Goal: Task Accomplishment & Management: Manage account settings

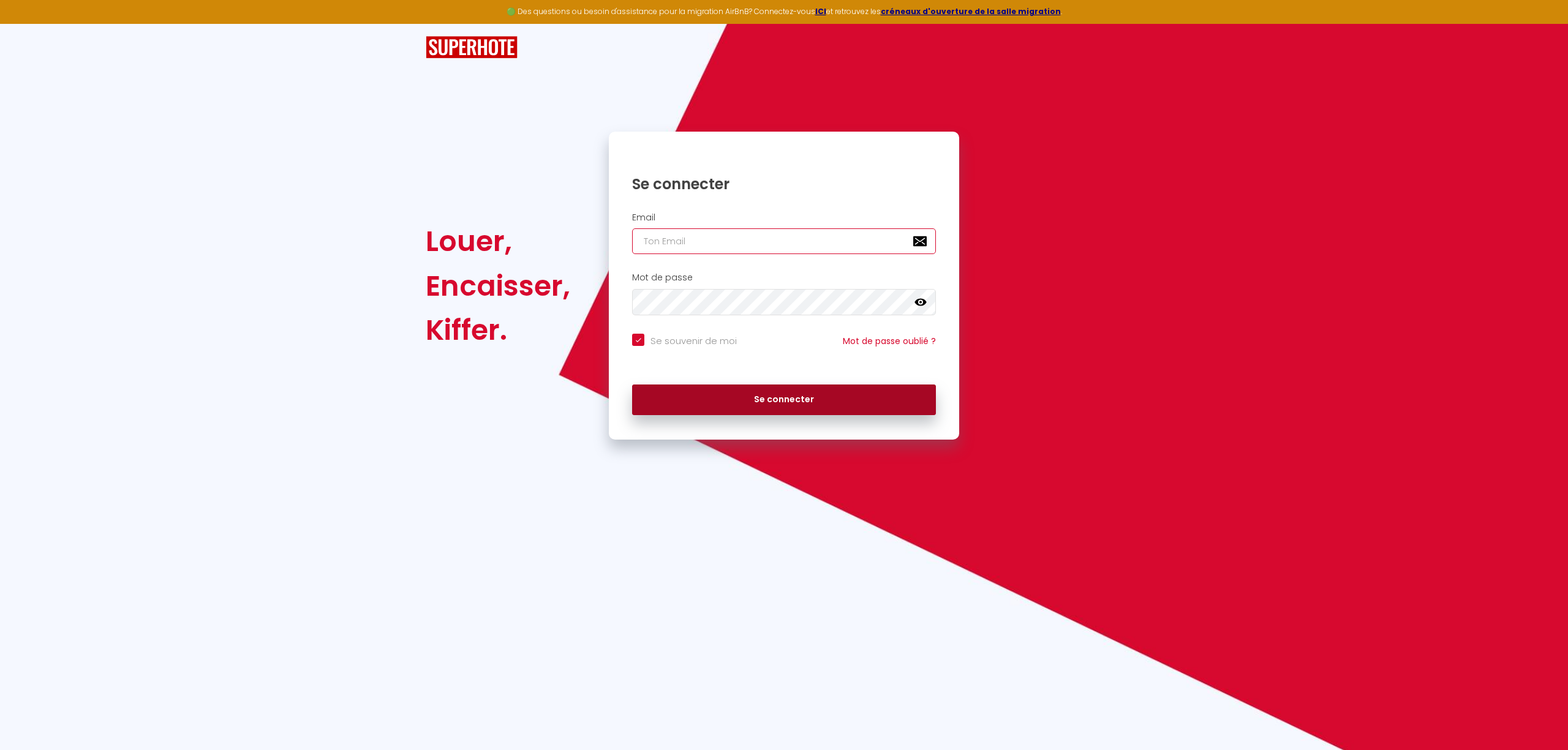
type input "[EMAIL_ADDRESS][DOMAIN_NAME]"
click at [794, 397] on button "Se connecter" at bounding box center [783, 400] width 304 height 31
checkbox input "true"
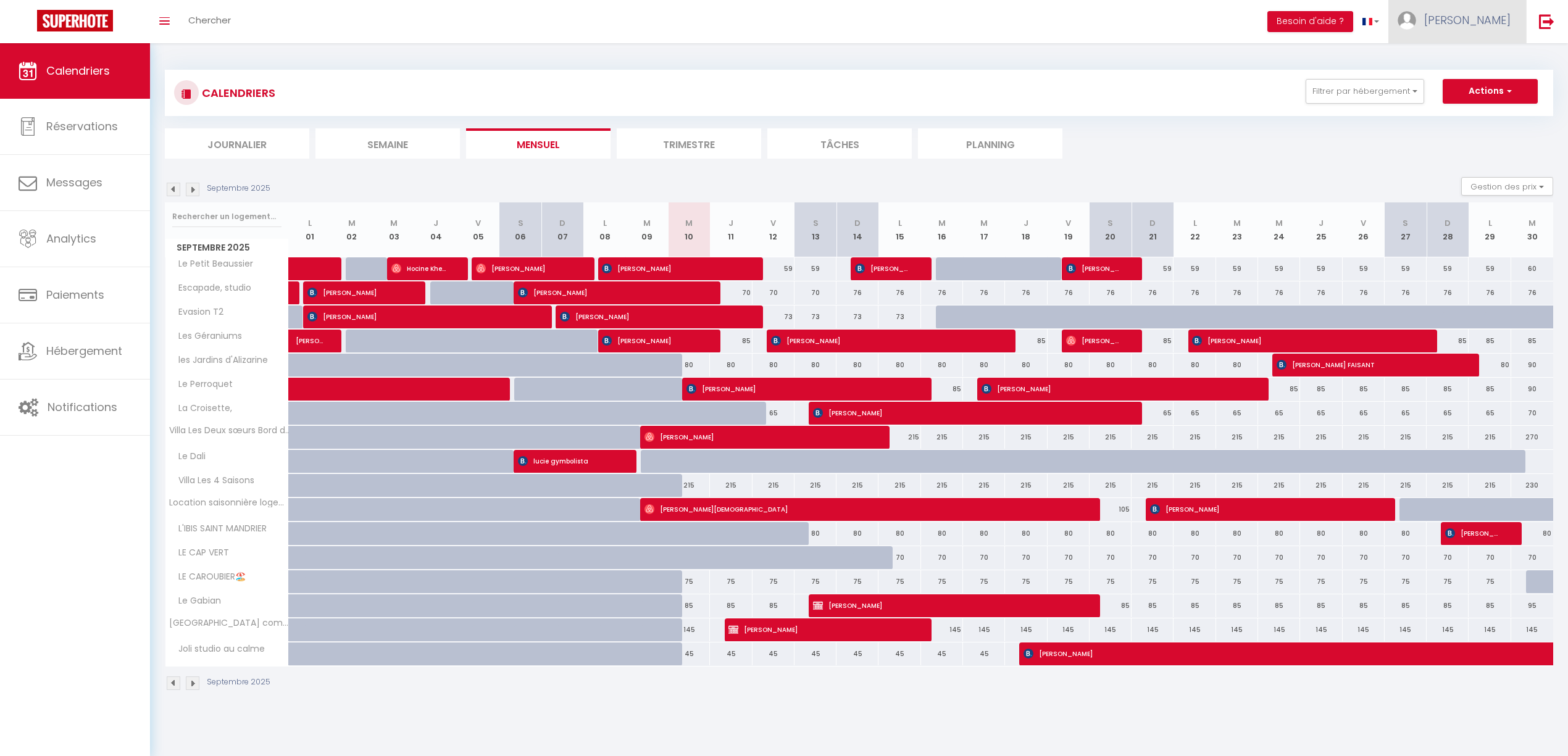
click at [1501, 15] on span "[PERSON_NAME]" at bounding box center [1467, 20] width 86 height 15
click at [1487, 58] on link "Paramètres" at bounding box center [1477, 62] width 91 height 21
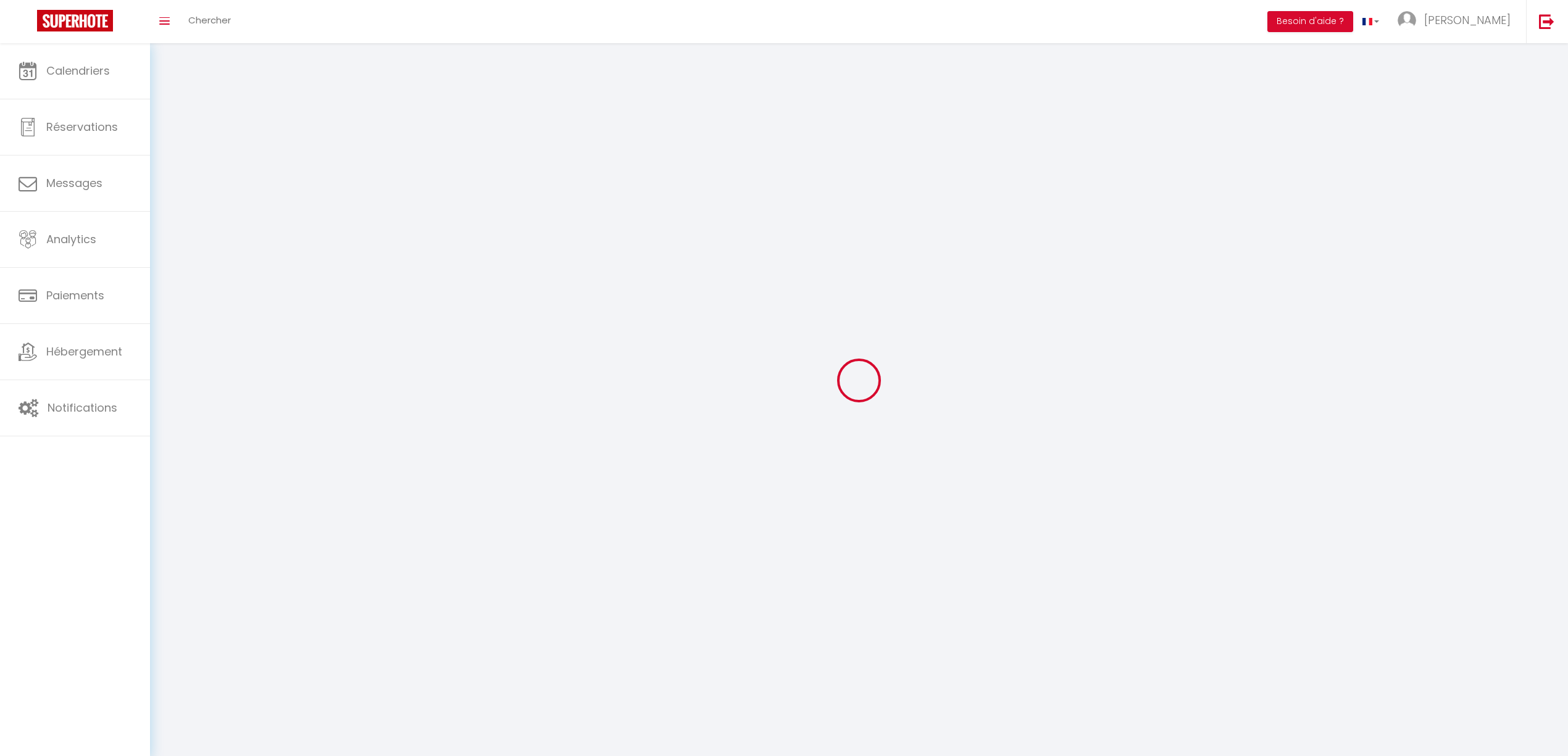
type input "1IYdG9GN4E9cr9p3deEaGBdo2"
type input "7WOUIbnEial94s4IMIpFdL9Ey"
type input "[URL][DOMAIN_NAME]"
select select "fr"
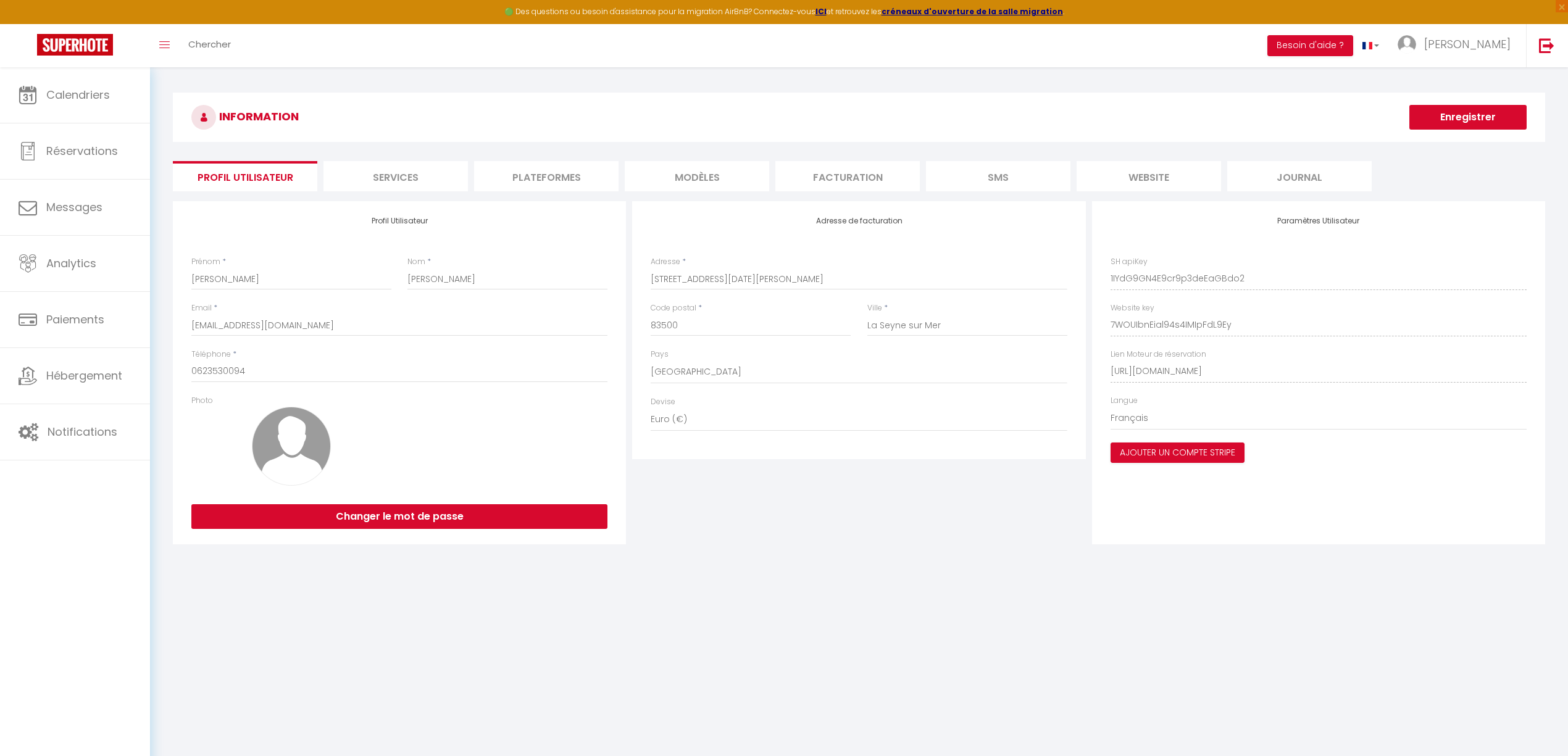
click at [548, 180] on li "Plateformes" at bounding box center [546, 176] width 144 height 30
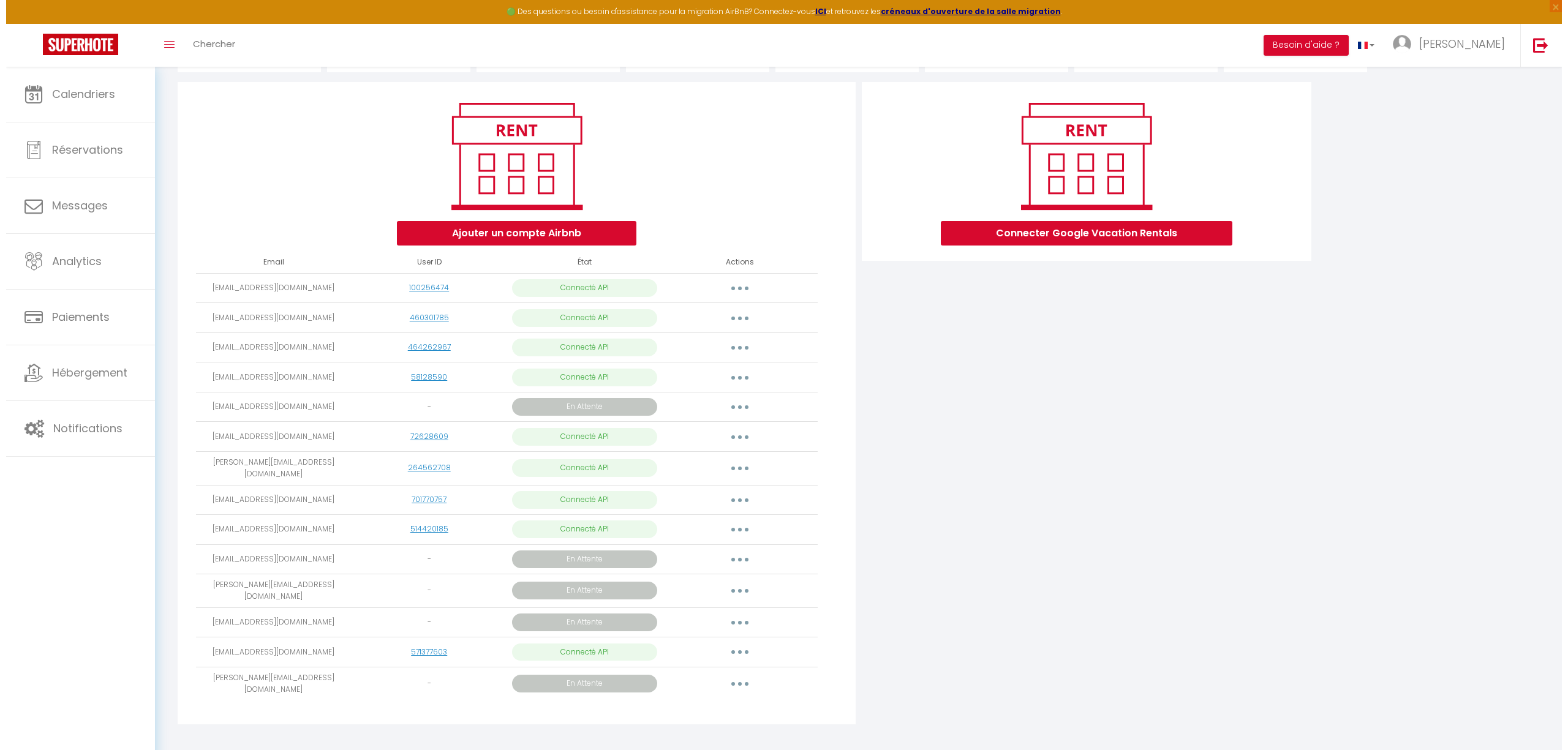
scroll to position [125, 0]
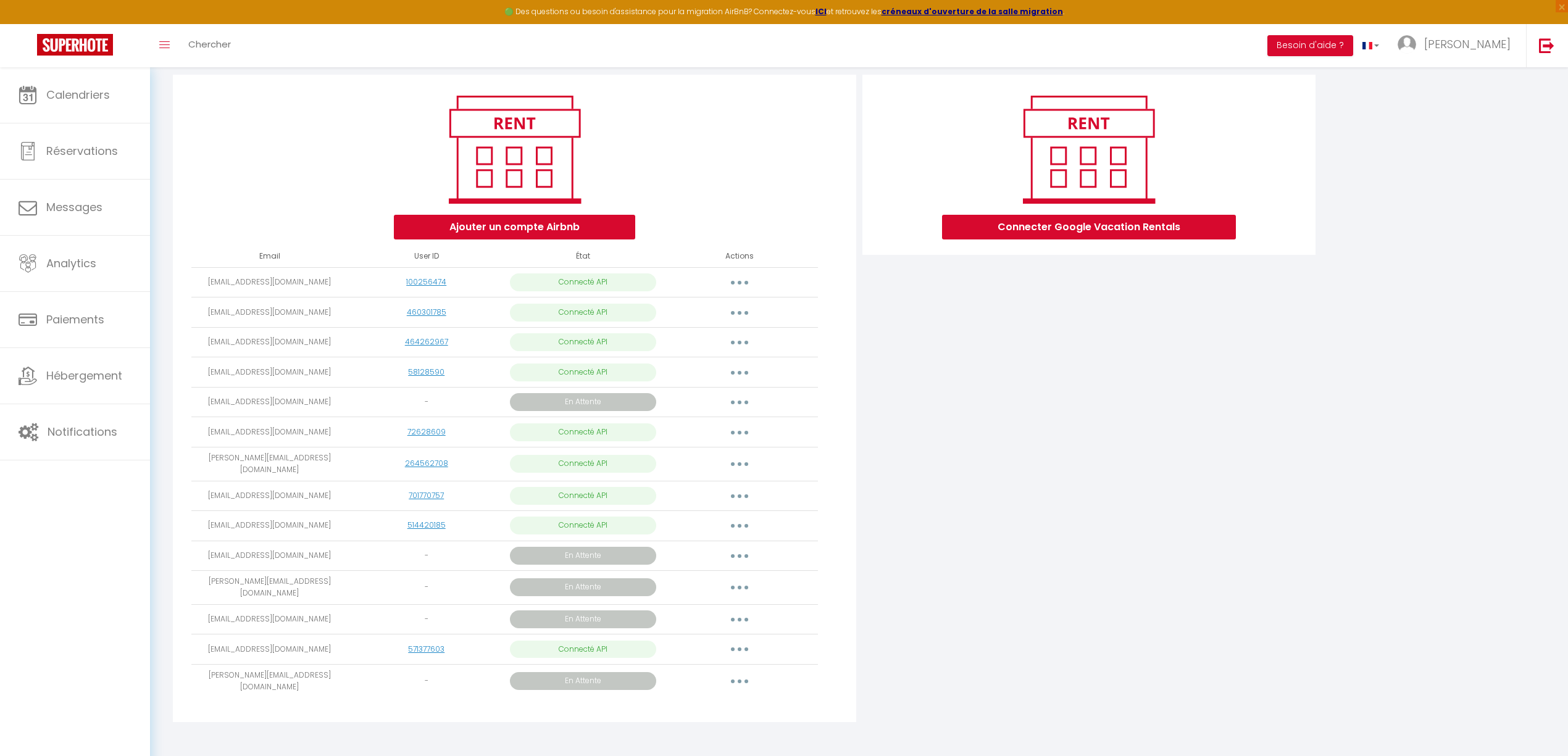
click at [731, 433] on button "button" at bounding box center [739, 432] width 34 height 20
click at [730, 461] on link "Importer les appartements" at bounding box center [684, 461] width 137 height 21
select select
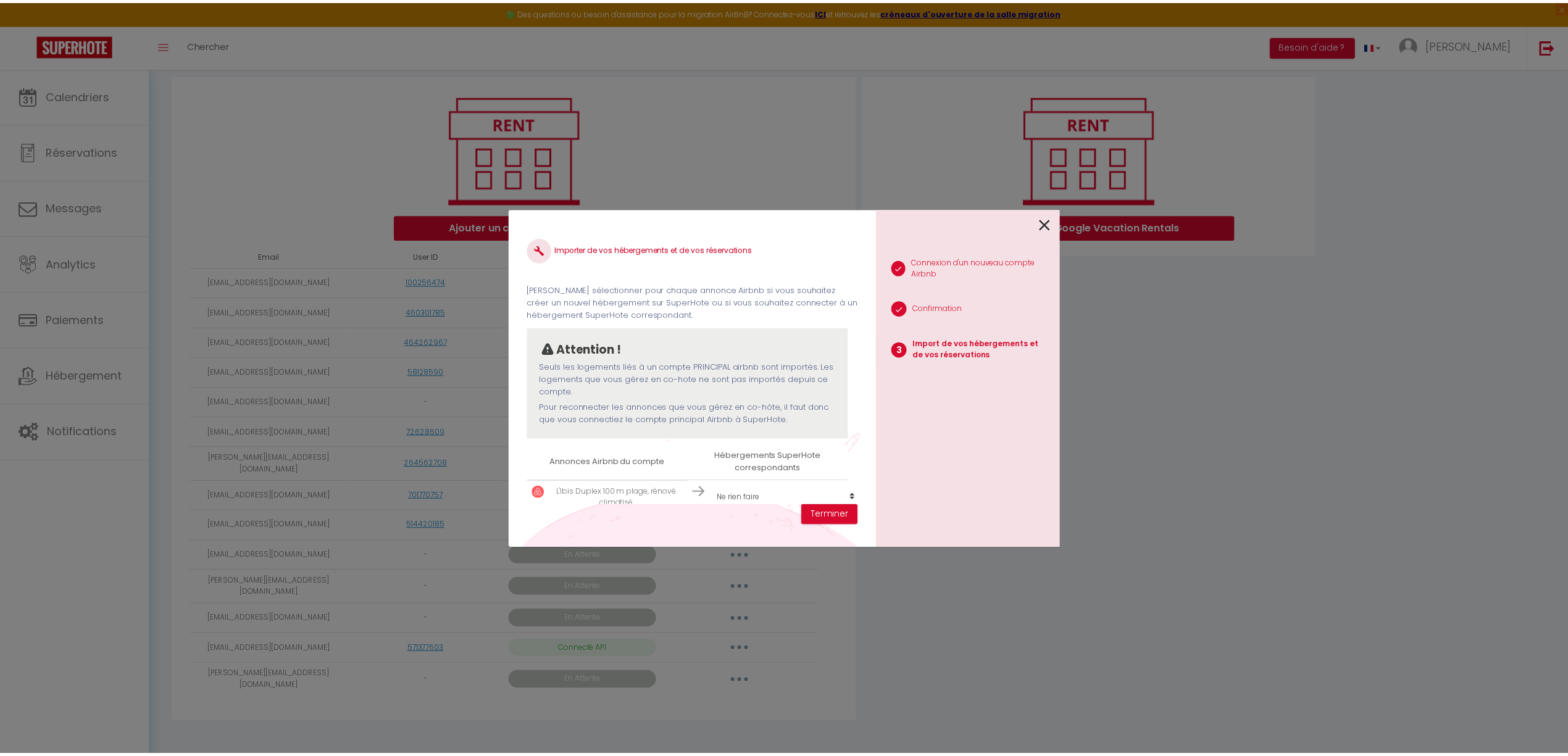
scroll to position [32, 0]
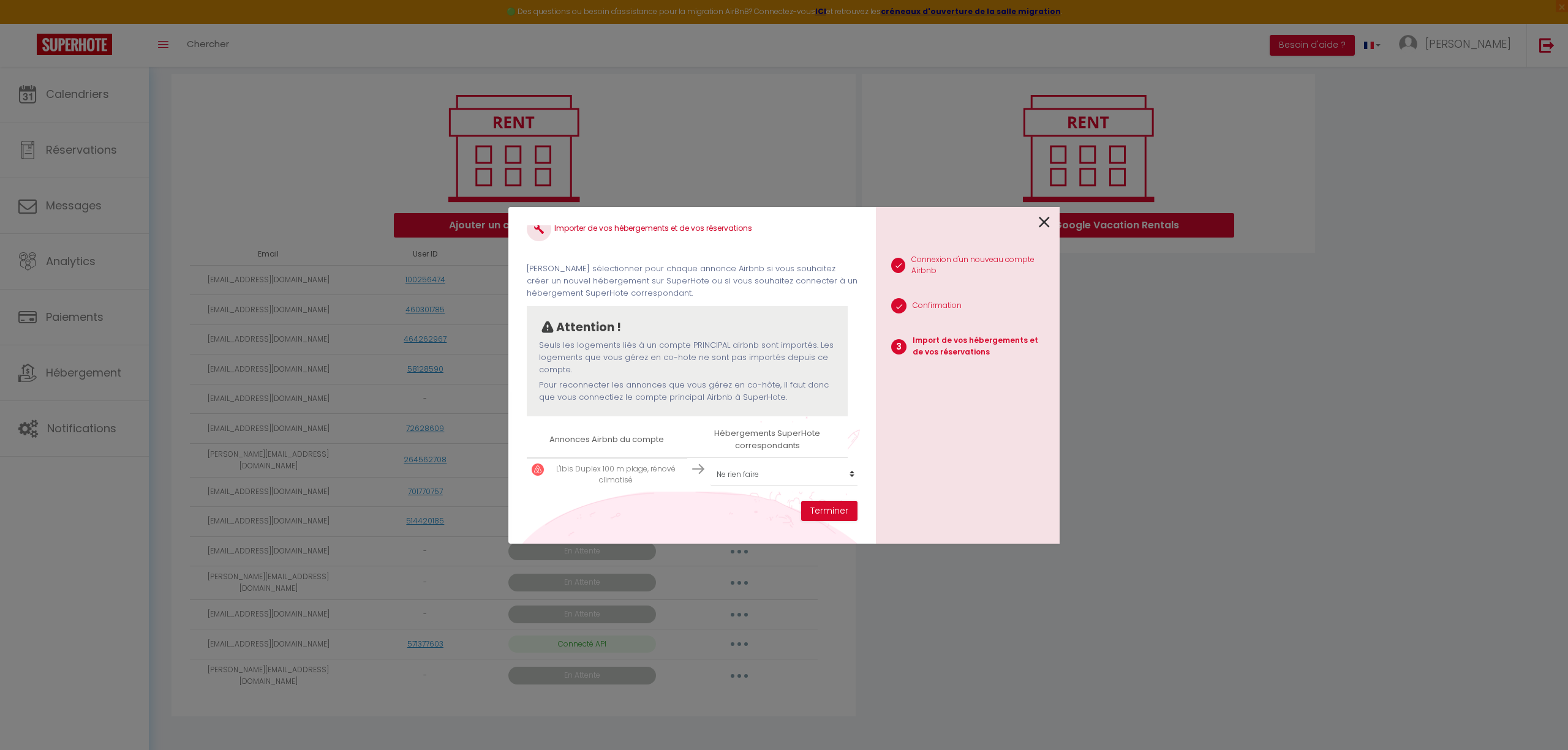
click at [1042, 216] on icon at bounding box center [1044, 222] width 11 height 18
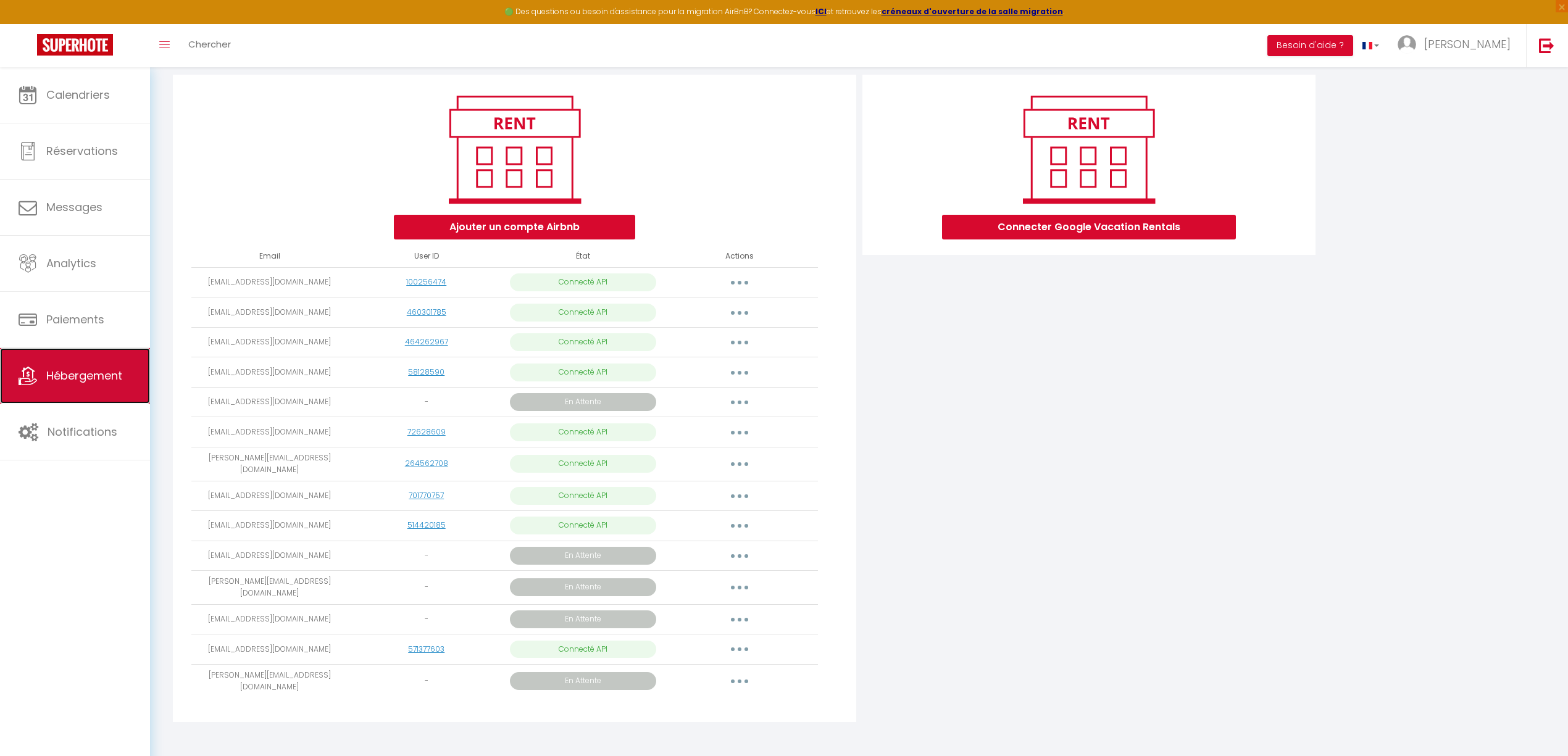
click at [111, 374] on span "Hébergement" at bounding box center [84, 376] width 76 height 15
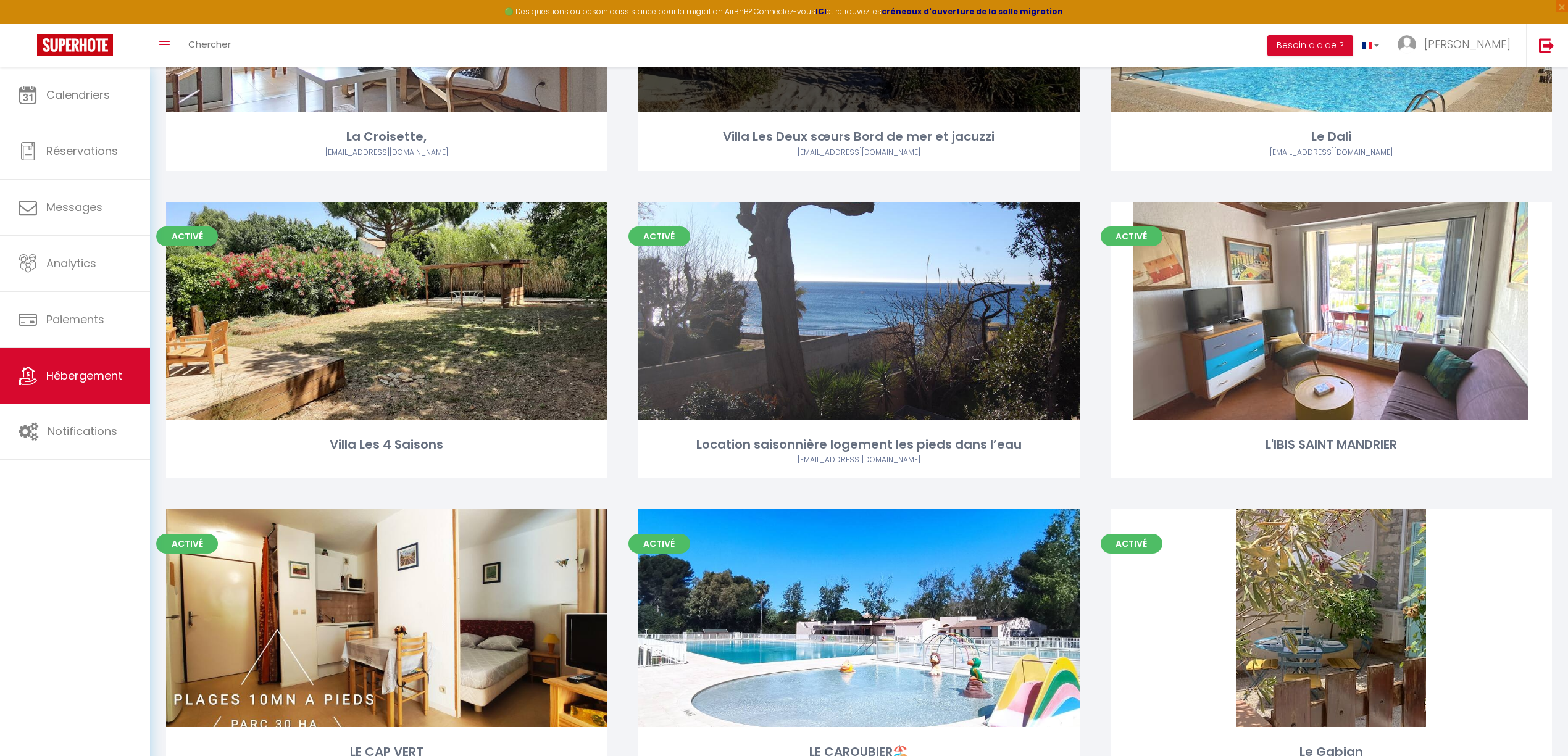
scroll to position [1070, 0]
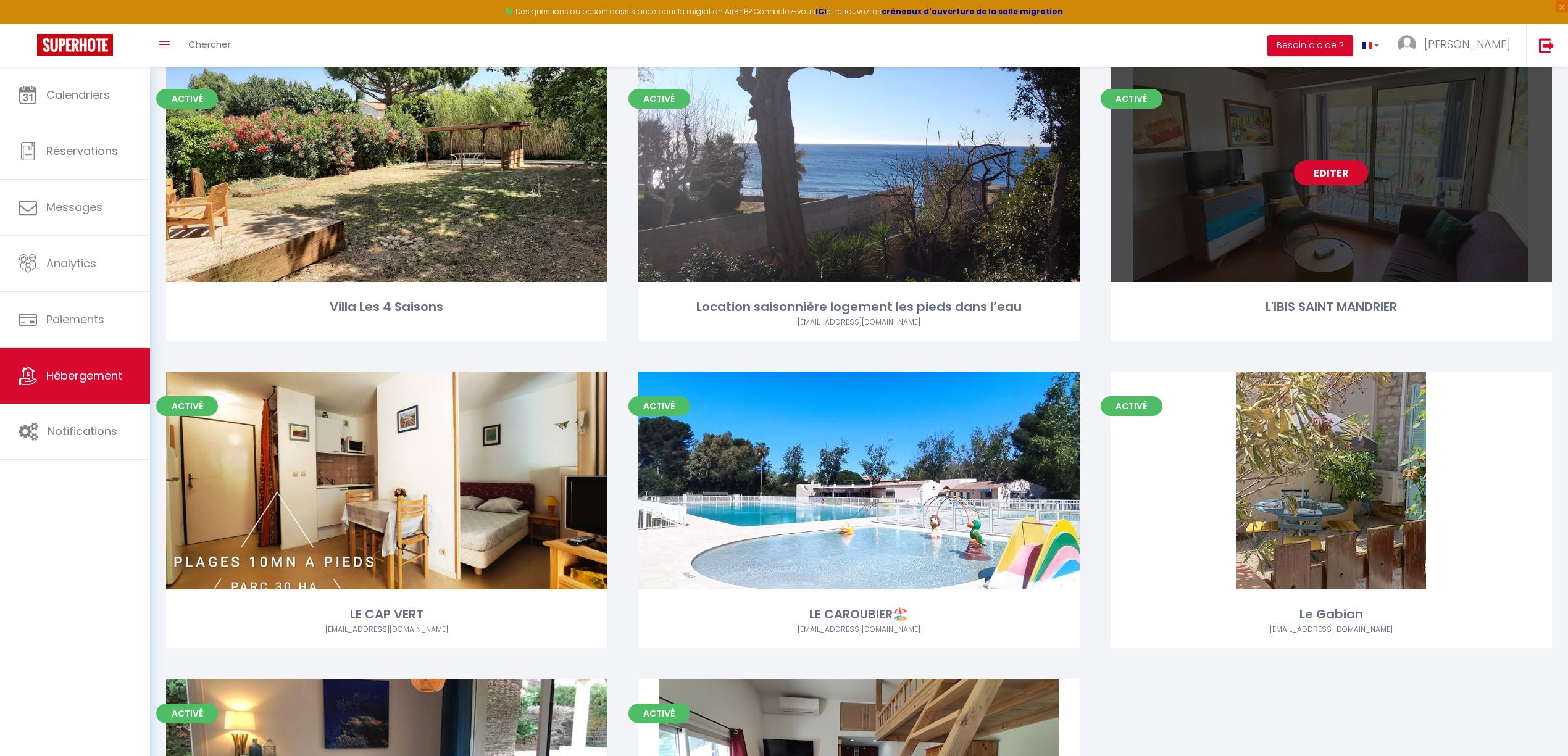
click at [1332, 163] on link "Editer" at bounding box center [1331, 173] width 74 height 25
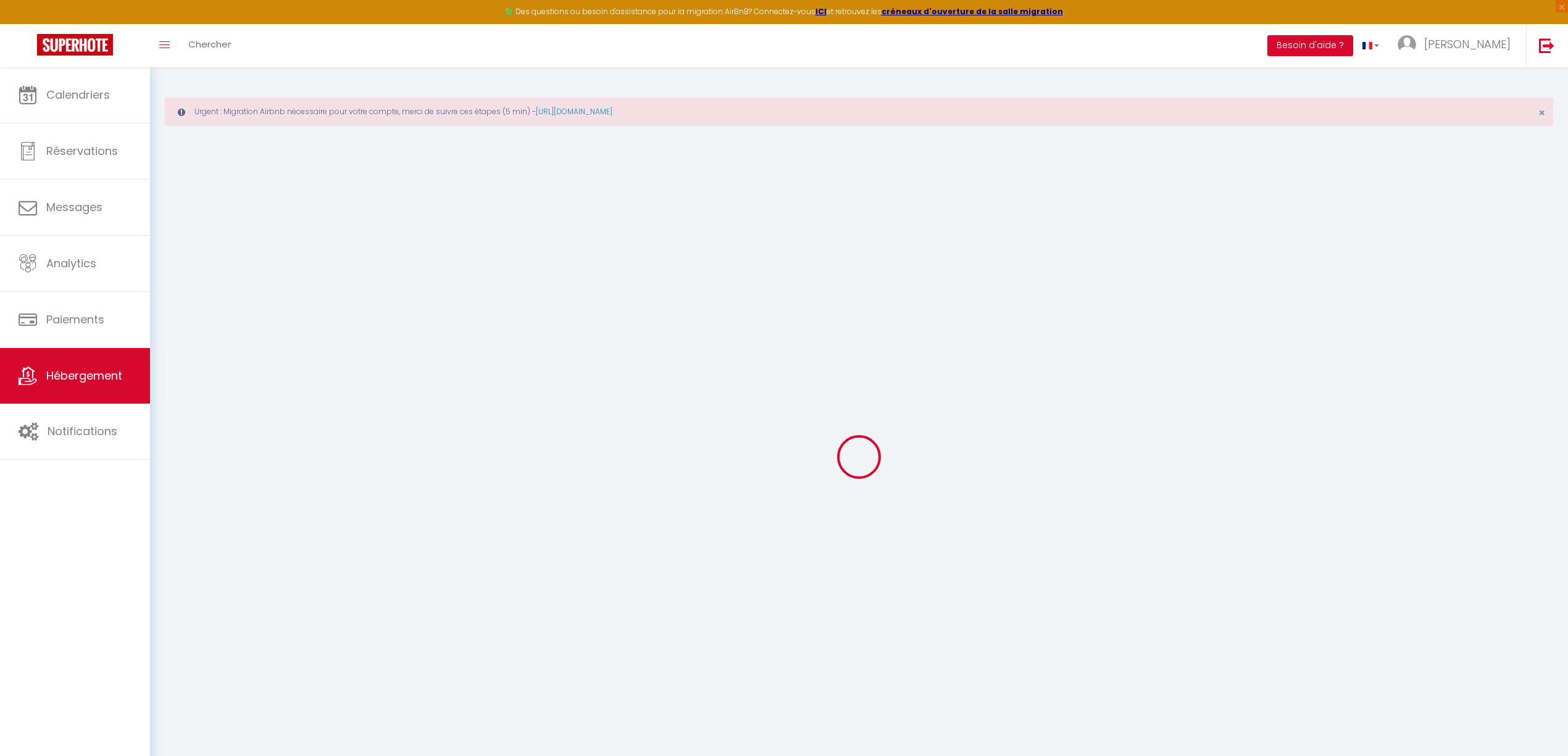
select select
checkbox input "false"
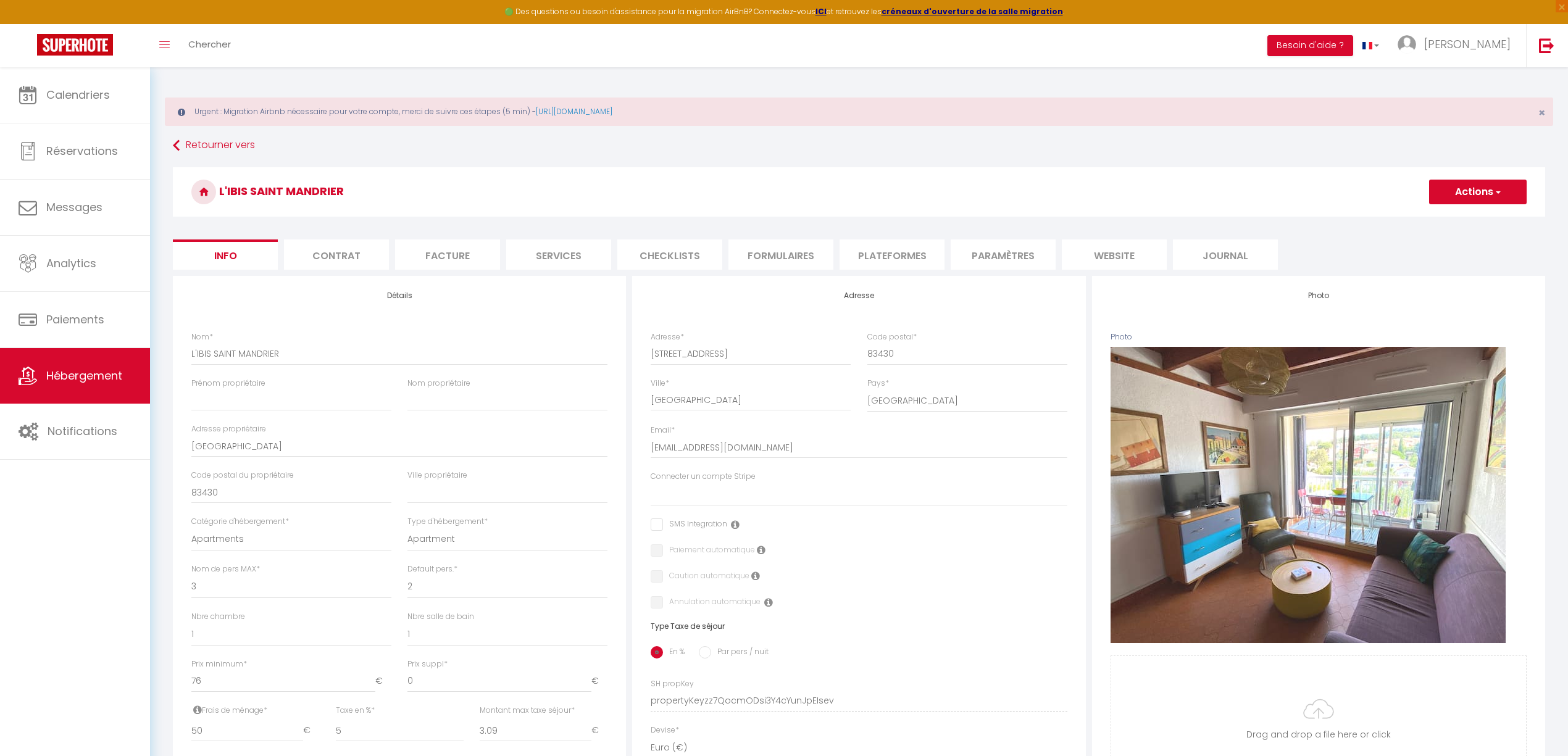
click at [902, 260] on li "Plateformes" at bounding box center [892, 255] width 105 height 30
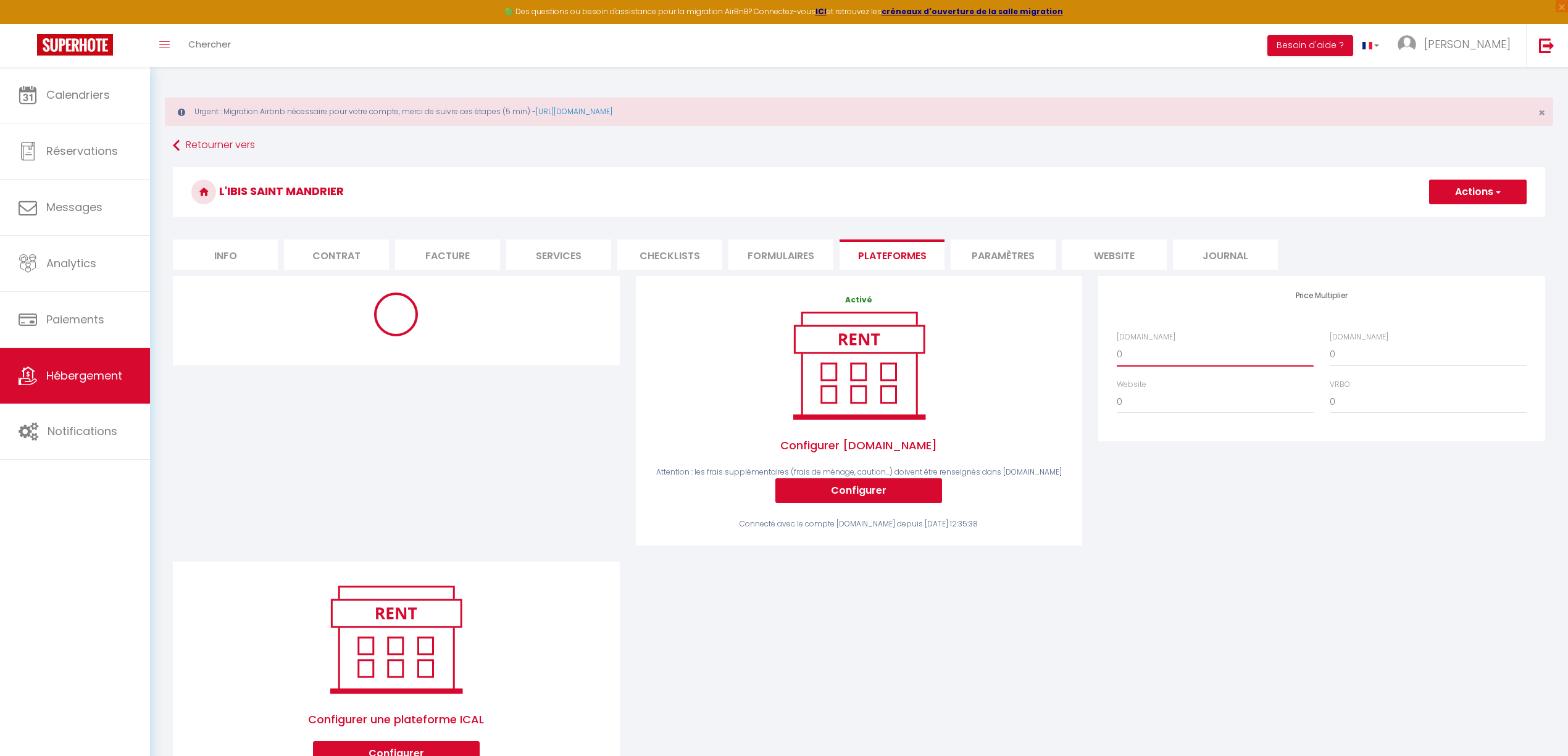
click at [1125, 351] on select "0 + 1 % + 2 % + 3 % + 4 % + 5 % + 6 % + 7 % + 8 % + 9 %" at bounding box center [1215, 354] width 197 height 23
select select "+ 14 %"
click at [1116, 343] on select "0 + 1 % + 2 % + 3 % + 4 % + 5 % + 6 % + 7 % + 8 % + 9 %" at bounding box center [1215, 354] width 197 height 23
click at [1195, 522] on div "Price Multiplier [DOMAIN_NAME] 0 + 1 % + 2 % + 3 % + 4 % + 5 % + 6 % + 7 %" at bounding box center [1322, 419] width 463 height 286
click at [228, 358] on select "Le Petit Beaussier tout confort - [EMAIL_ADDRESS][DOMAIN_NAME] Le Gabian Magnif…" at bounding box center [396, 354] width 410 height 23
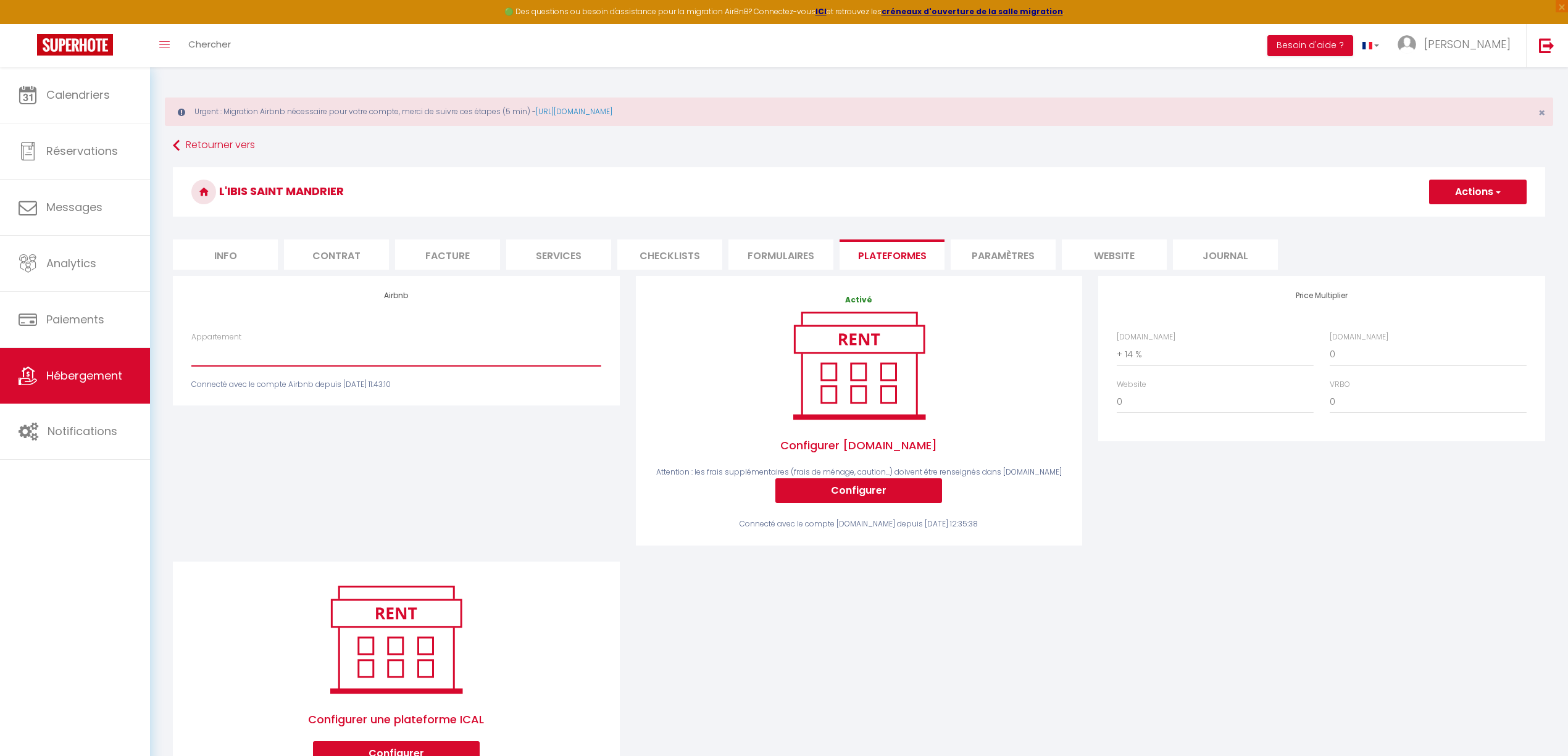
select select "18749-636544535419928267"
click at [191, 343] on select "Le Petit Beaussier tout confort - [EMAIL_ADDRESS][DOMAIN_NAME] Le Gabian Magnif…" at bounding box center [396, 354] width 410 height 23
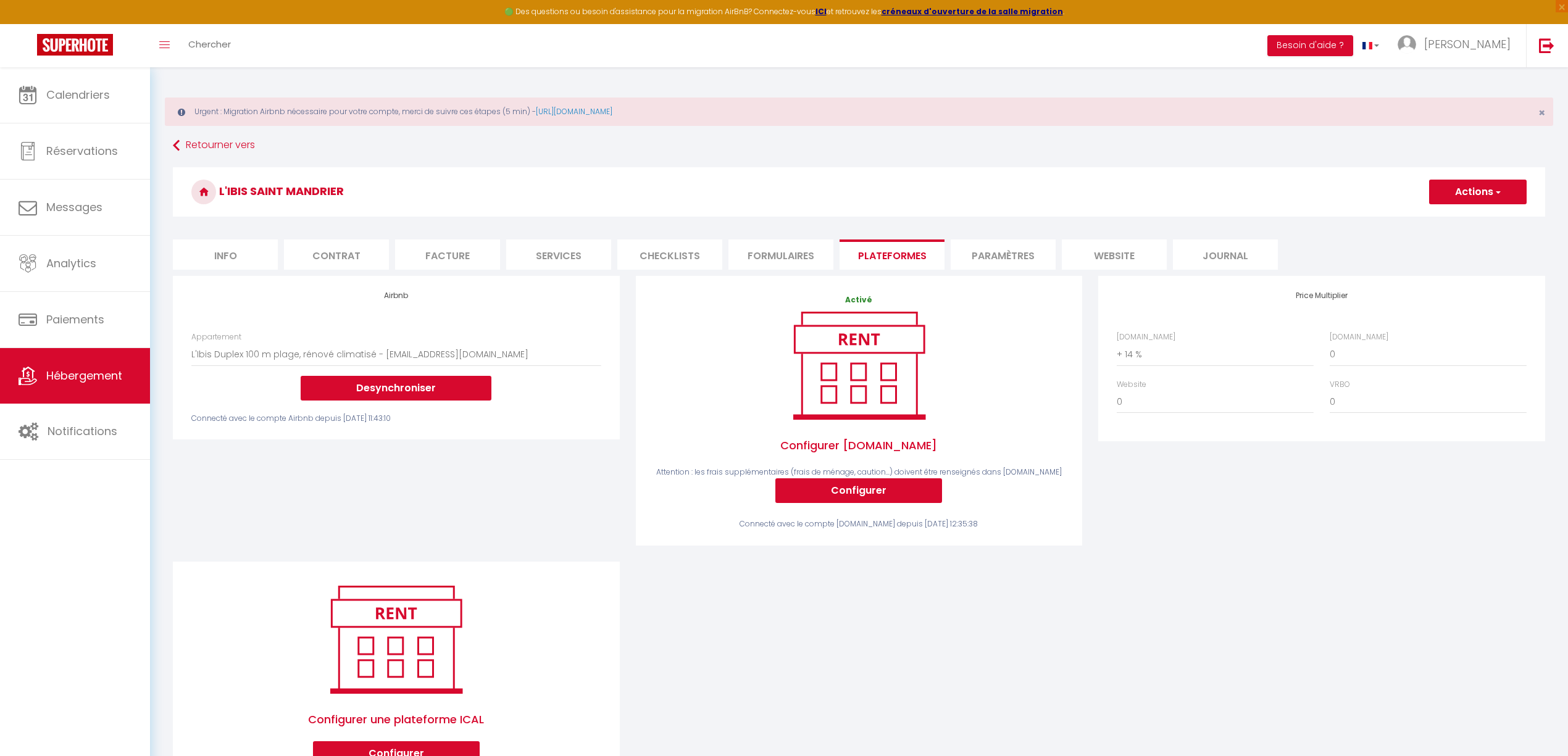
click at [471, 503] on div "Airbnb Appartement Le Petit Beaussier tout confort - [EMAIL_ADDRESS][DOMAIN_NAM…" at bounding box center [396, 419] width 463 height 286
click at [1493, 195] on span "button" at bounding box center [1496, 192] width 8 height 13
click at [1475, 225] on link "Enregistrer" at bounding box center [1477, 219] width 97 height 16
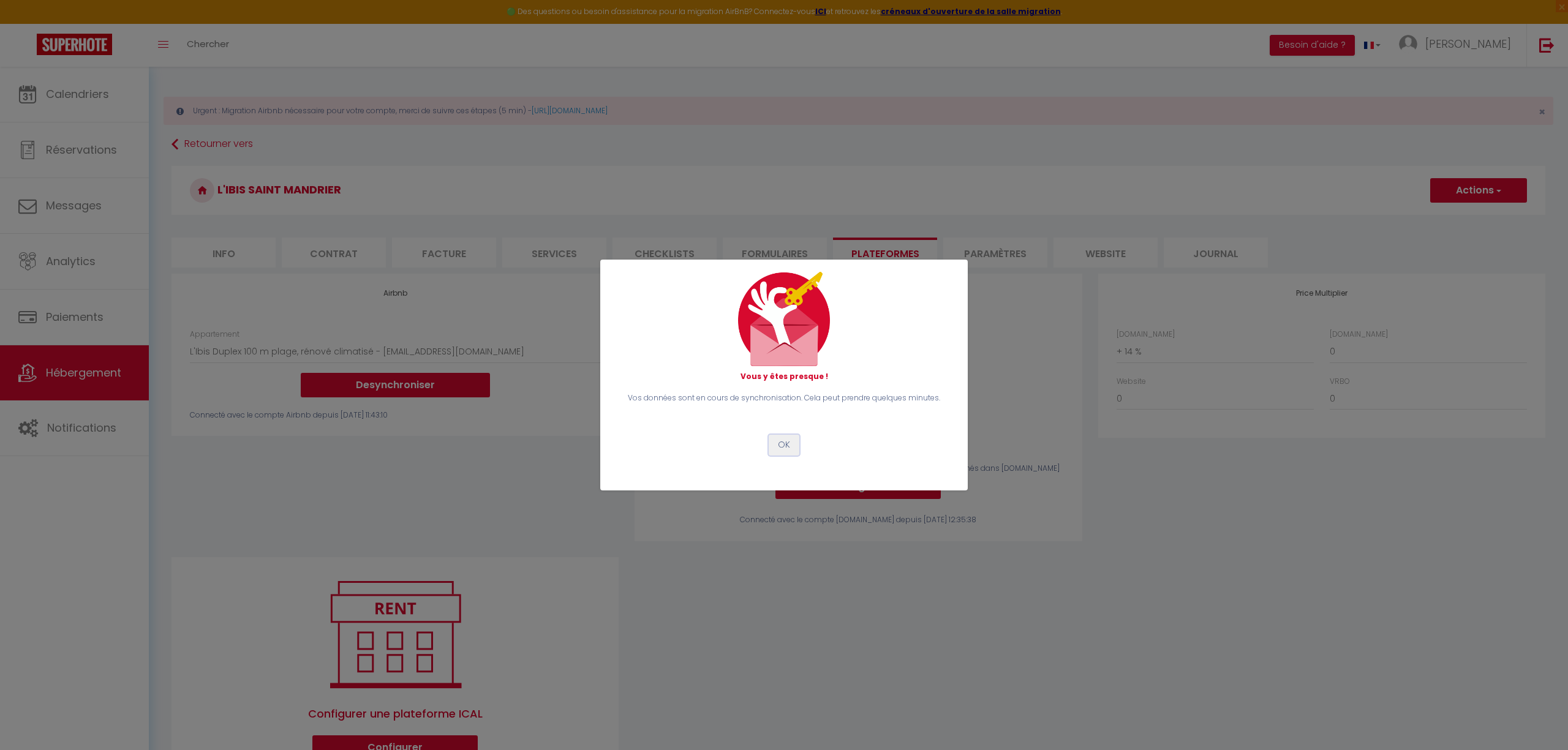
click at [783, 444] on button "OK" at bounding box center [784, 445] width 31 height 21
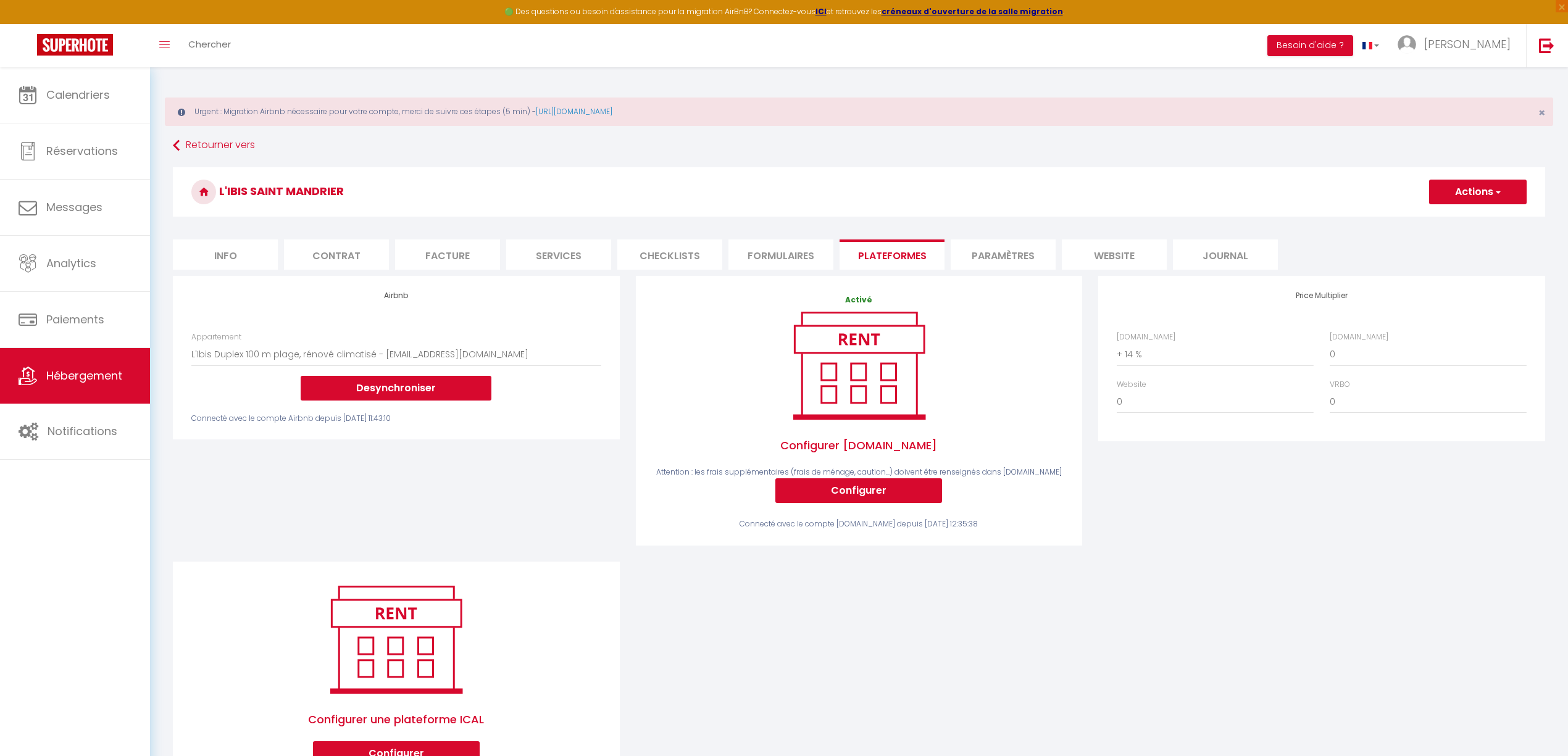
click at [800, 651] on div "Airbnb Appartement Le Petit Beaussier tout confort - [EMAIL_ADDRESS][DOMAIN_NAM…" at bounding box center [859, 536] width 1388 height 522
click at [35, 271] on icon at bounding box center [27, 264] width 18 height 18
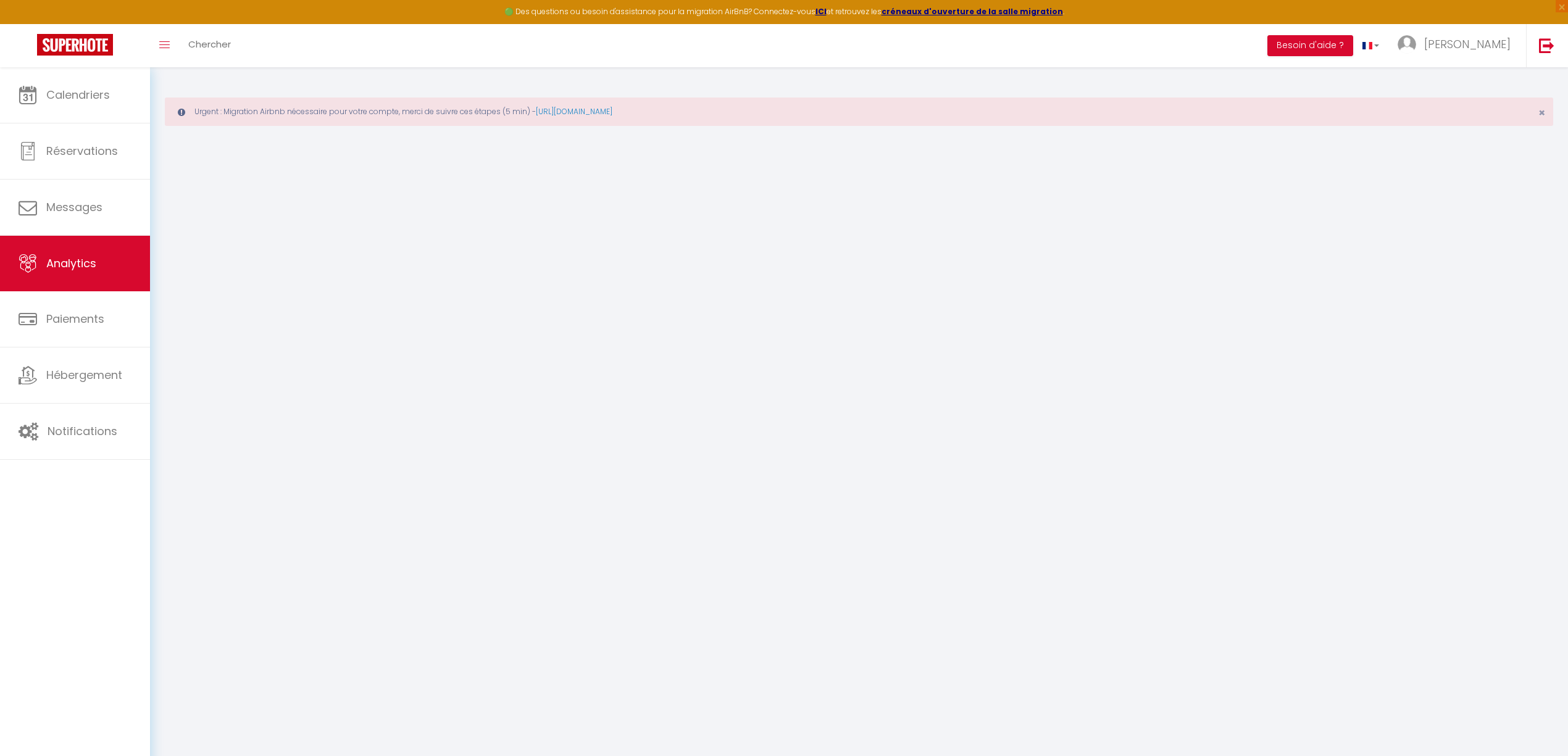
select select "2025"
select select "9"
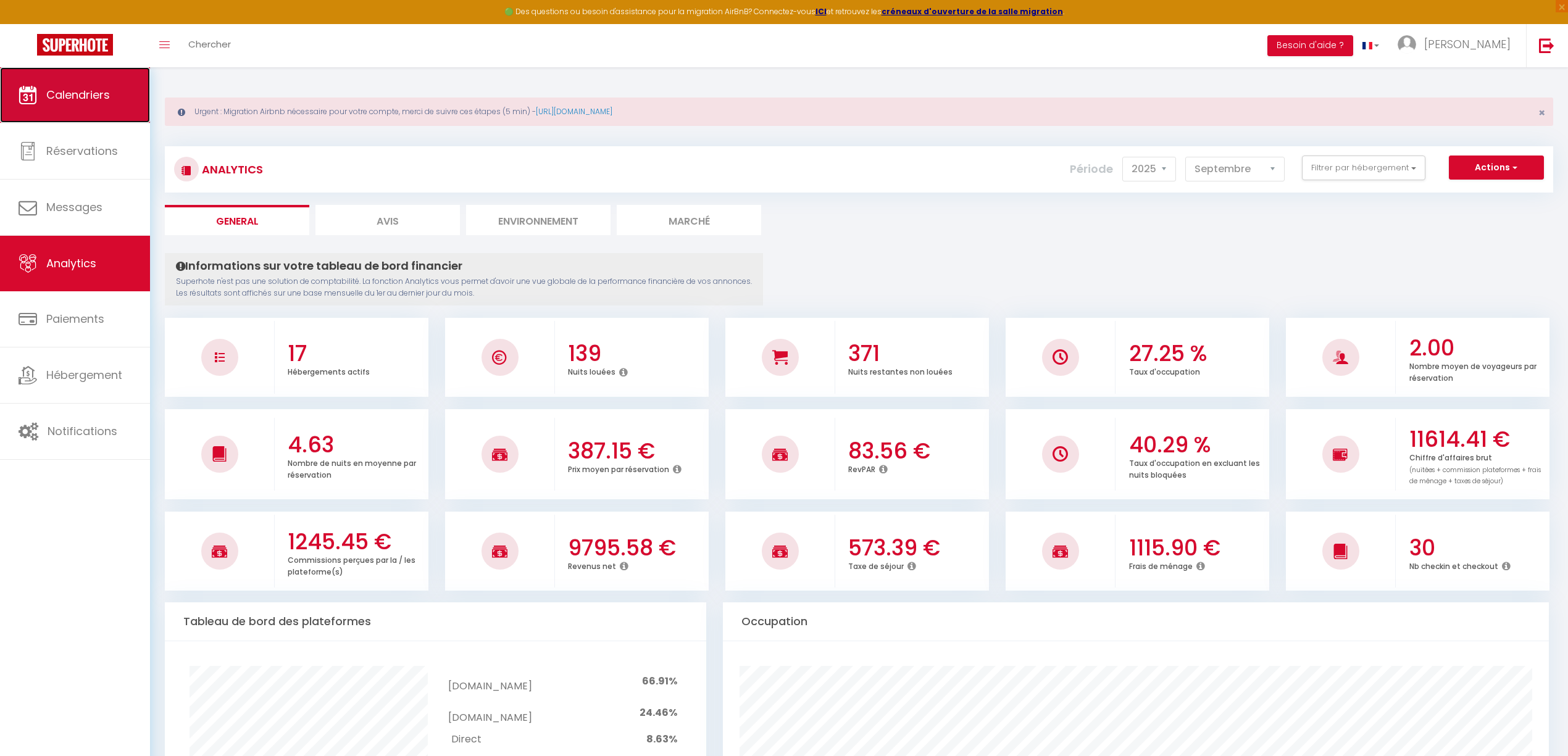
click at [53, 110] on link "Calendriers" at bounding box center [75, 95] width 150 height 55
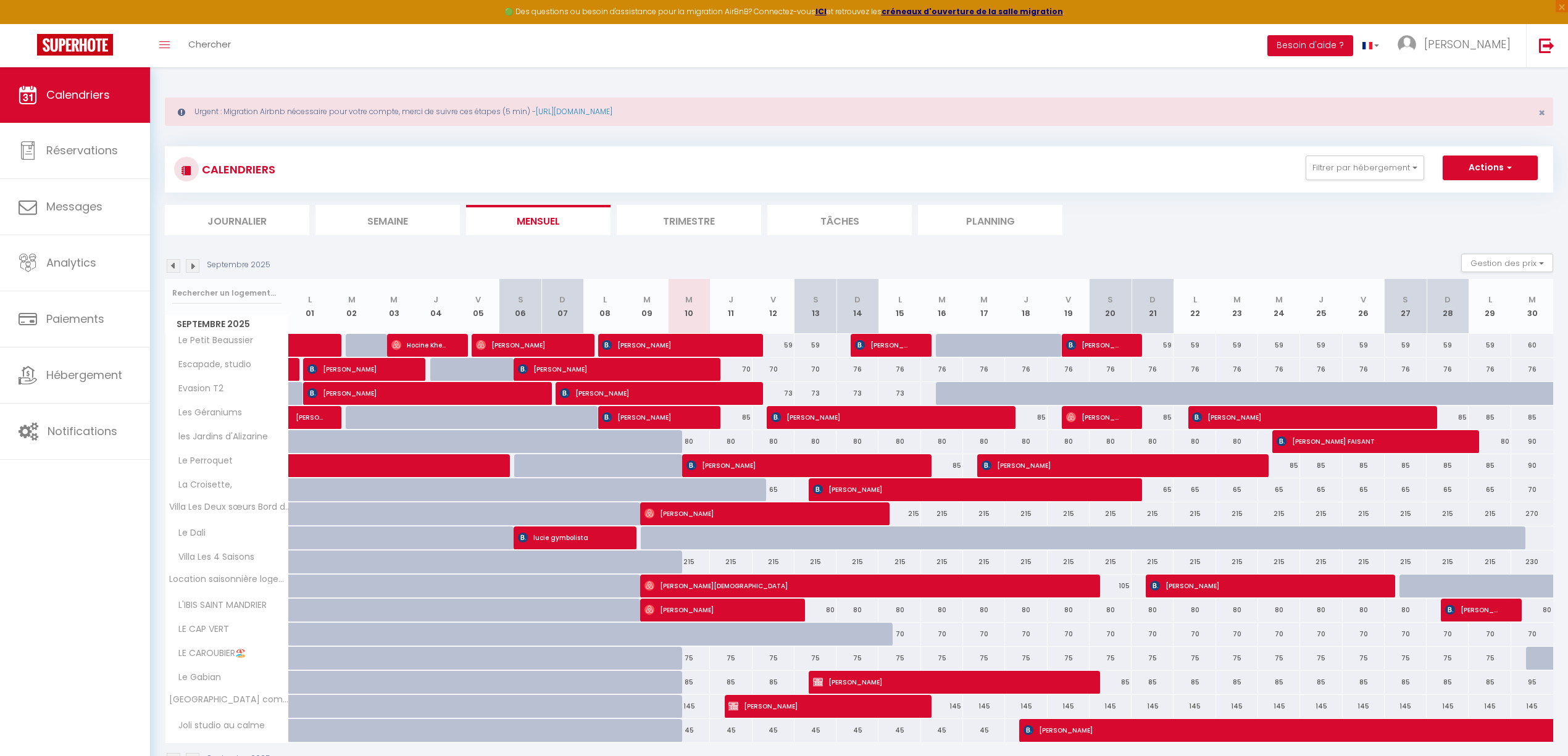
click at [779, 346] on div "59" at bounding box center [773, 345] width 42 height 23
type input "59"
type input "Ven 12 Septembre 2025"
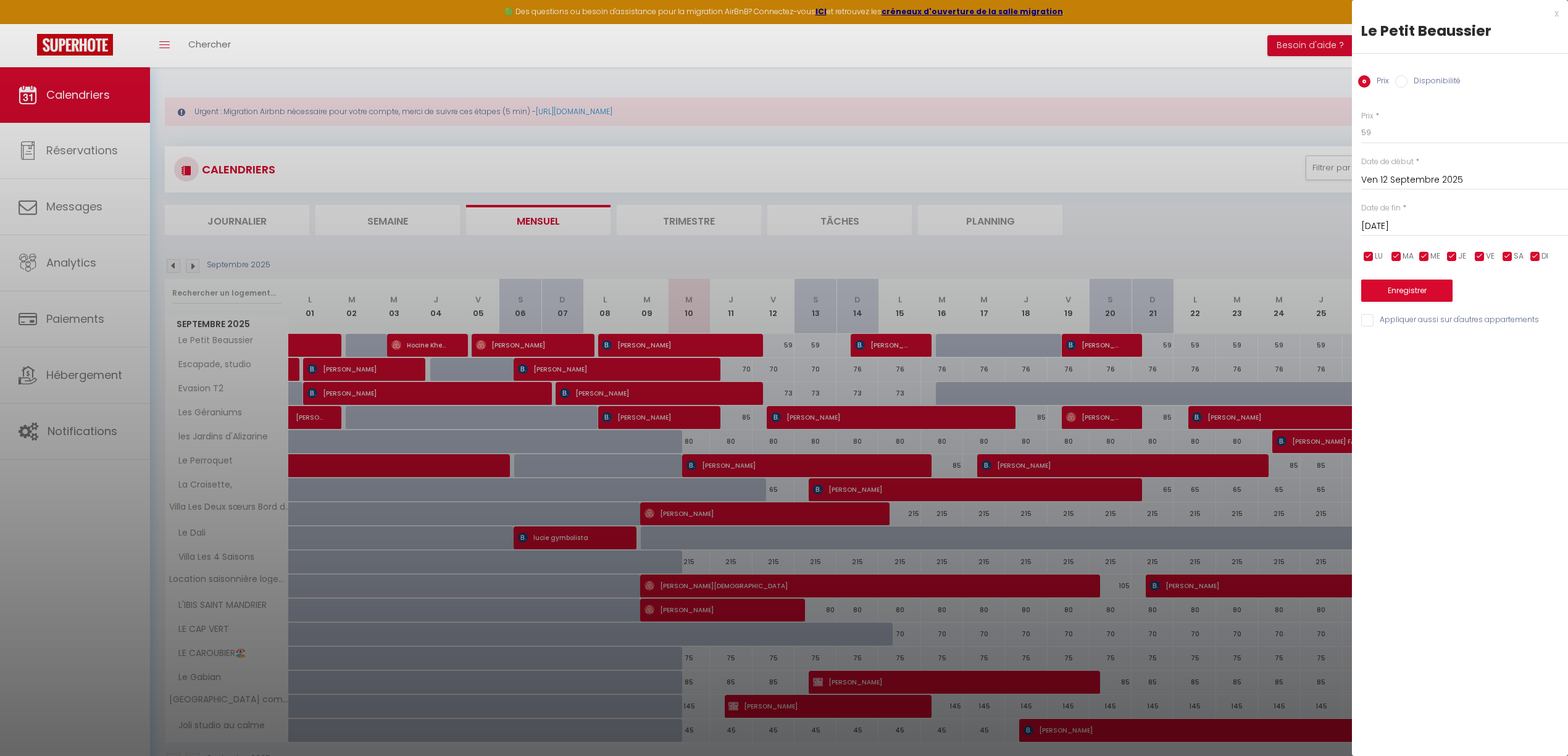
click at [1374, 224] on input "[DATE]" at bounding box center [1464, 227] width 207 height 16
click at [1375, 344] on span "14" at bounding box center [1375, 346] width 27 height 25
type input "Dim 14 Septembre 2025"
click at [1391, 131] on input "59" at bounding box center [1464, 133] width 207 height 22
click at [1390, 131] on input "59" at bounding box center [1464, 133] width 207 height 22
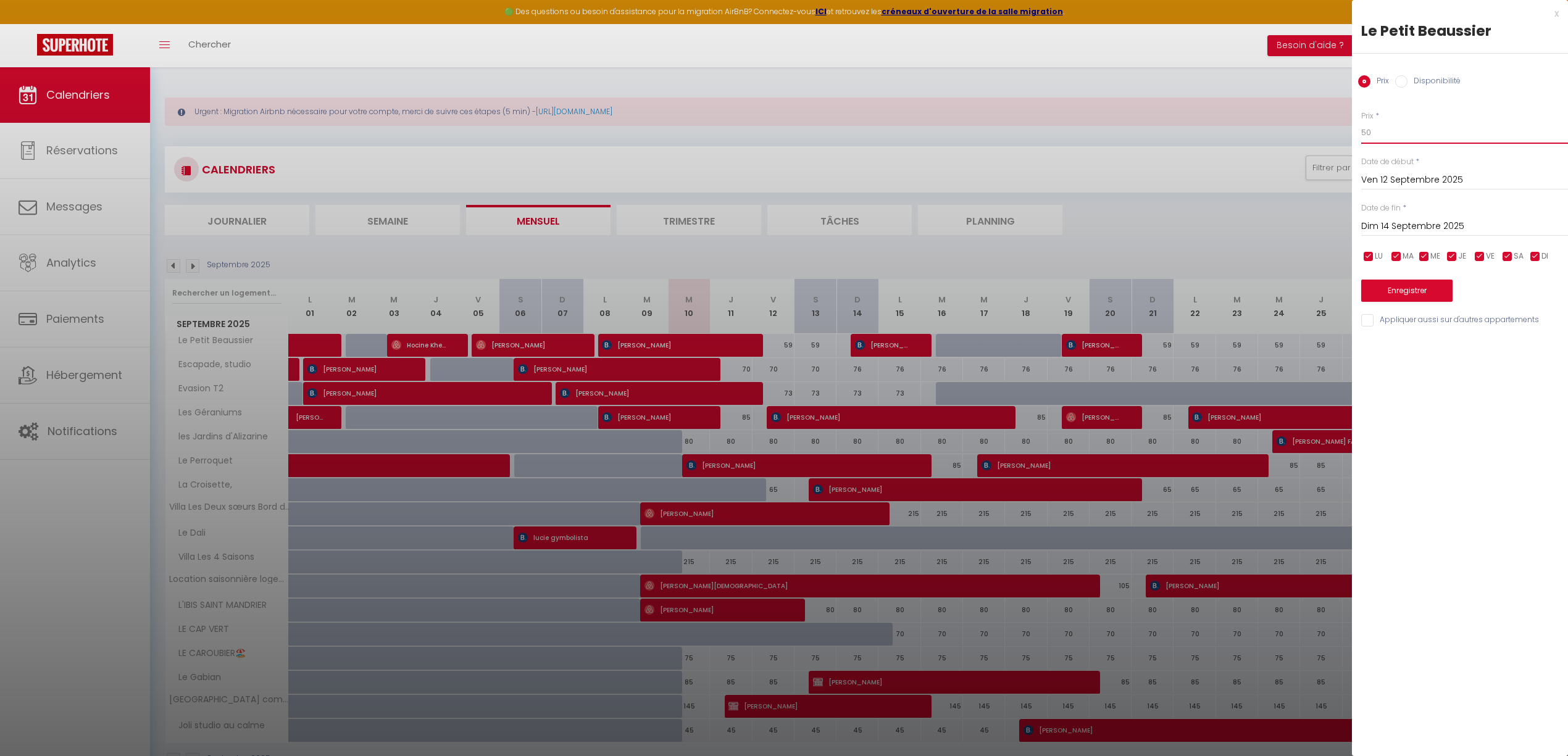
type input "50"
click at [1395, 287] on button "Enregistrer" at bounding box center [1407, 291] width 91 height 22
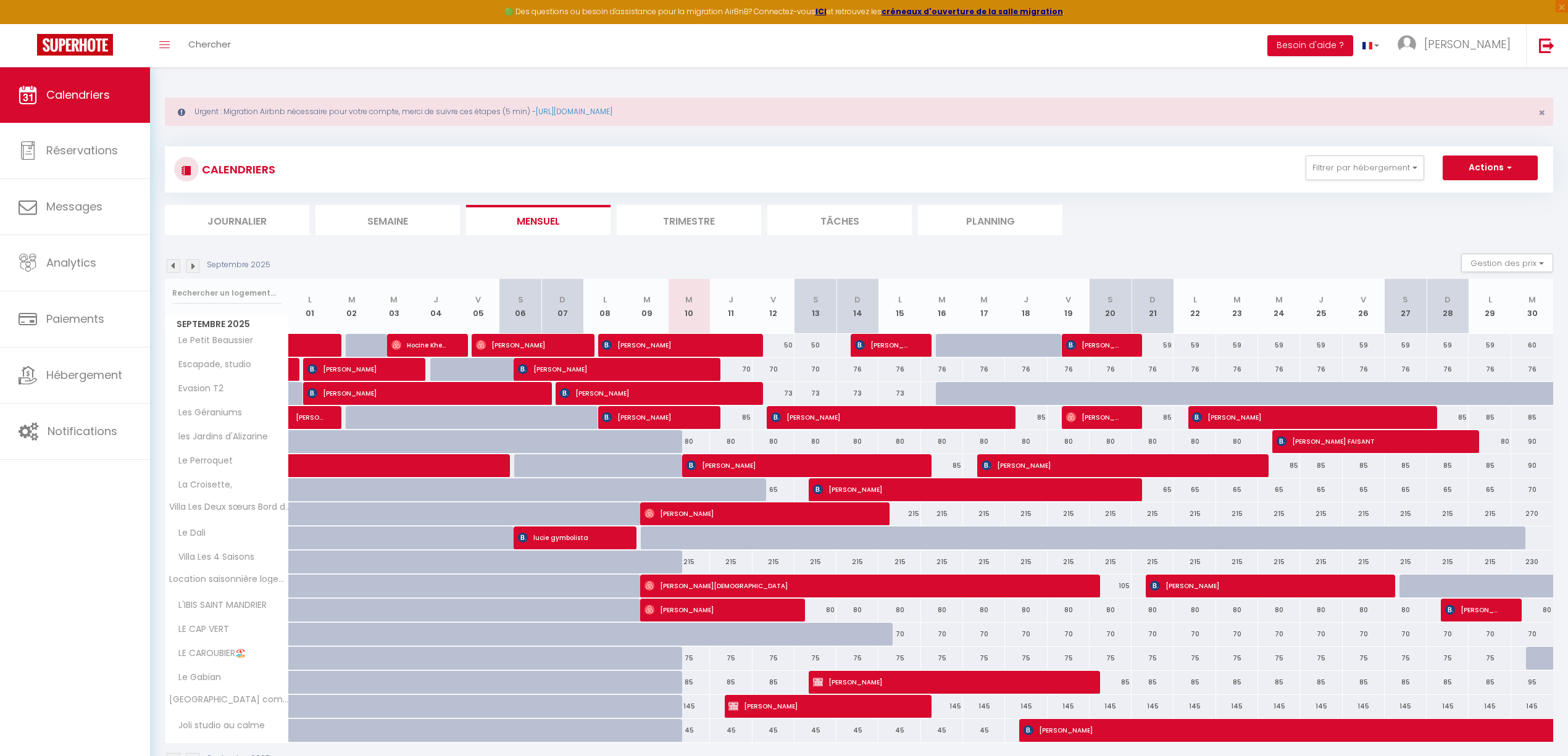
click at [738, 374] on div "70" at bounding box center [731, 370] width 42 height 23
type input "70"
type input "Jeu 11 Septembre 2025"
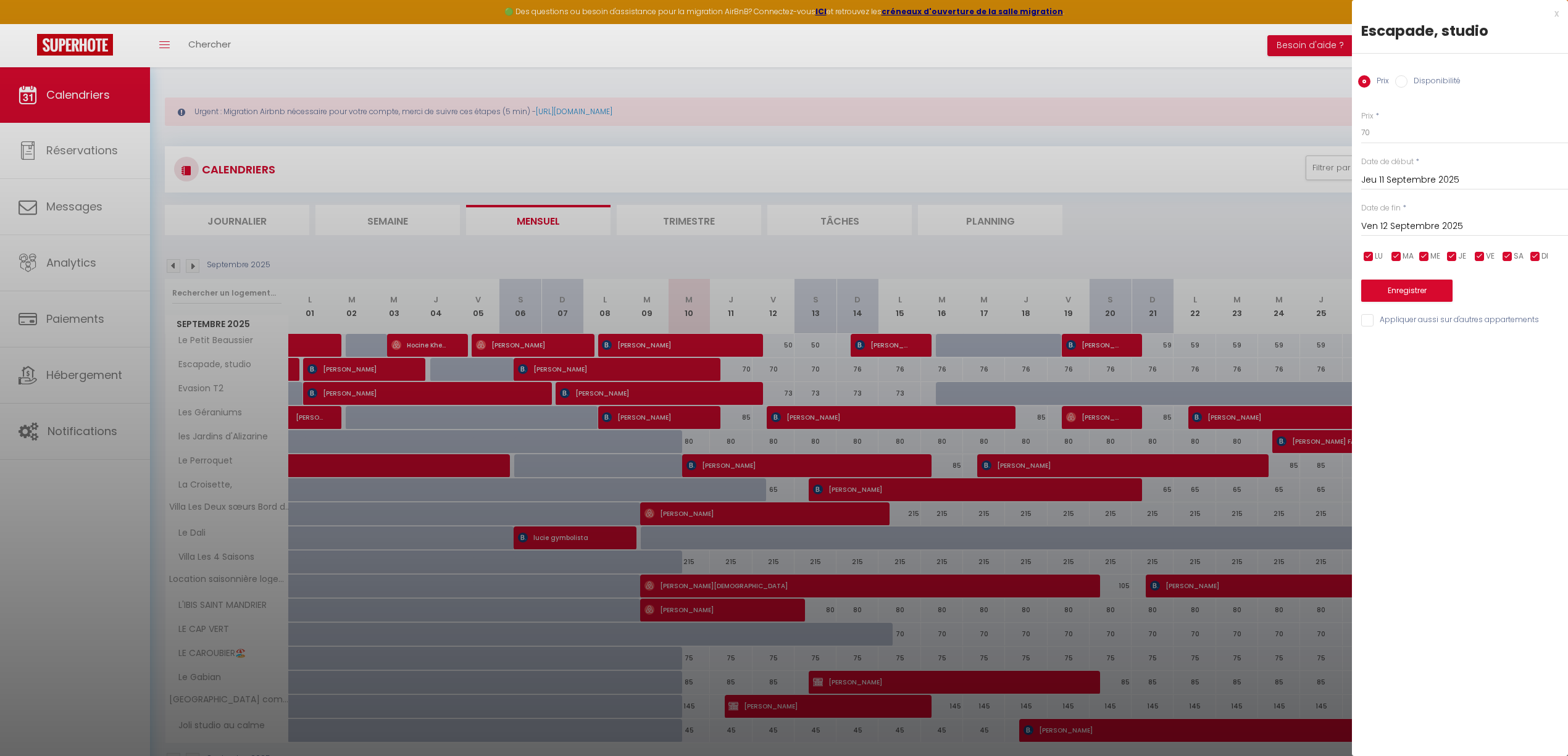
click at [1433, 228] on input "Ven 12 Septembre 2025" at bounding box center [1464, 227] width 207 height 16
click at [1431, 389] on span "30" at bounding box center [1428, 396] width 27 height 25
type input "[DATE]"
click at [1403, 132] on input "70" at bounding box center [1464, 133] width 207 height 22
click at [1401, 132] on input "70" at bounding box center [1464, 133] width 207 height 22
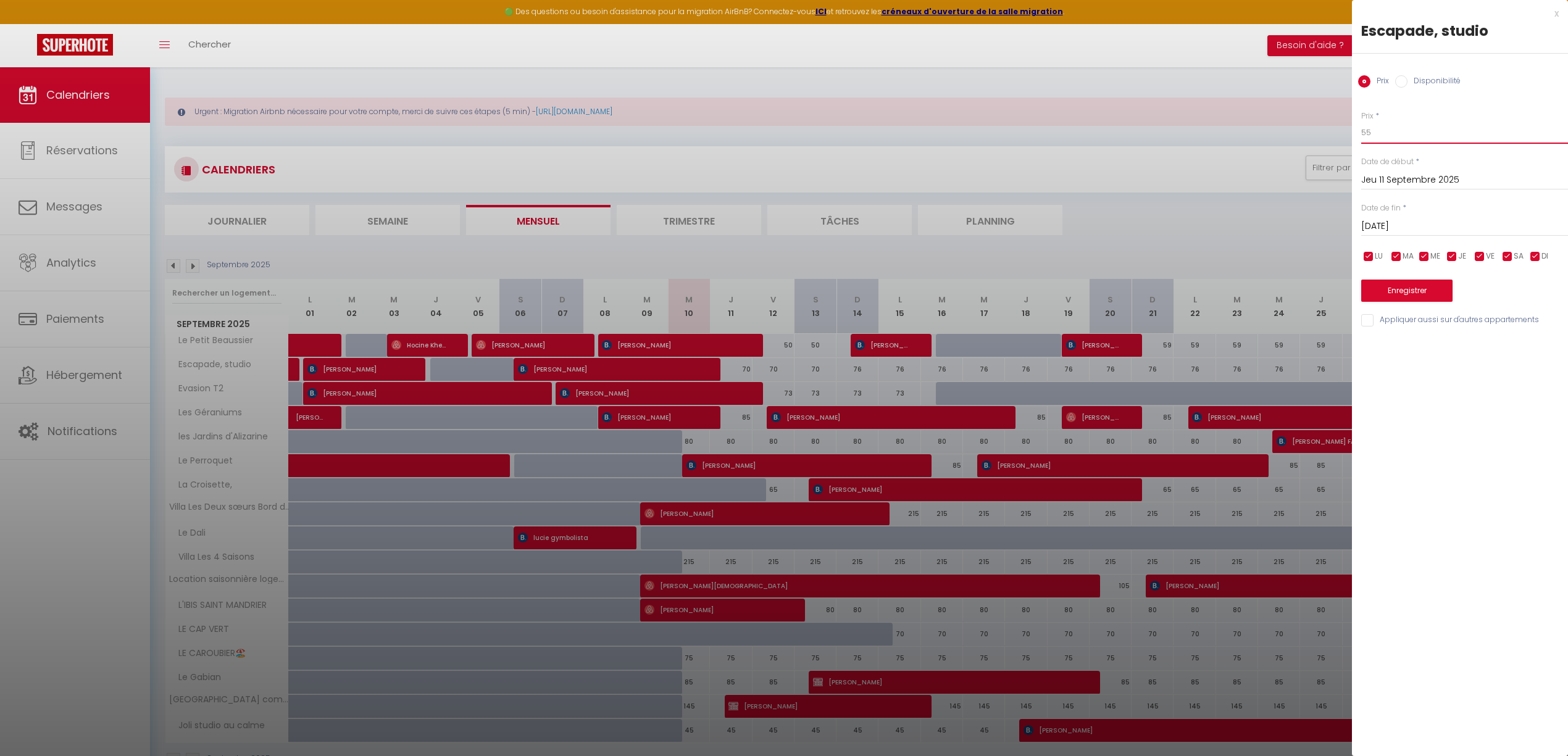
type input "55"
click at [1416, 292] on button "Enregistrer" at bounding box center [1407, 291] width 91 height 22
